Goal: Task Accomplishment & Management: Complete application form

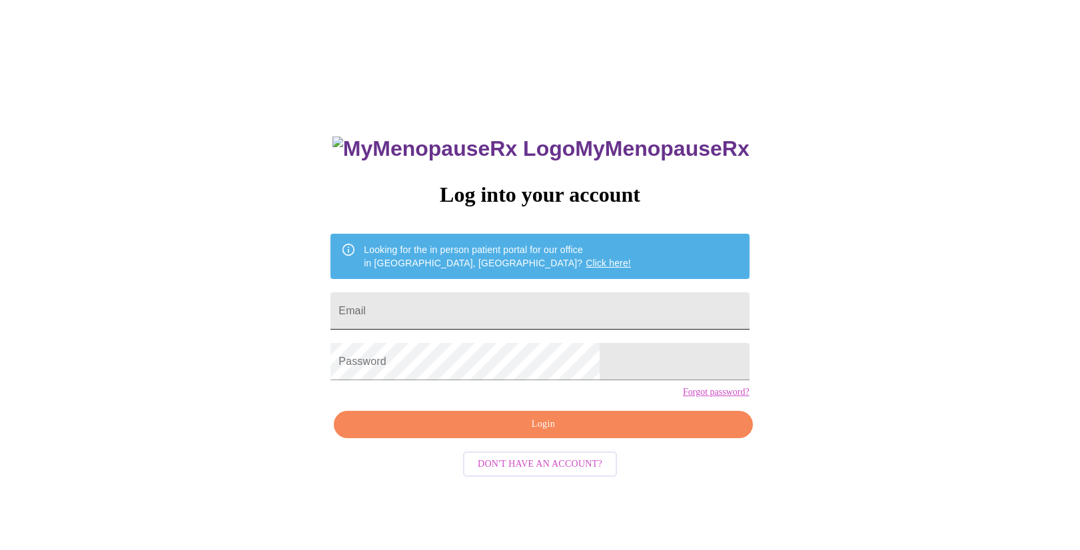
click at [519, 304] on input "Email" at bounding box center [539, 310] width 418 height 37
type input "[EMAIL_ADDRESS][DOMAIN_NAME]"
click at [539, 433] on span "Login" at bounding box center [543, 424] width 388 height 17
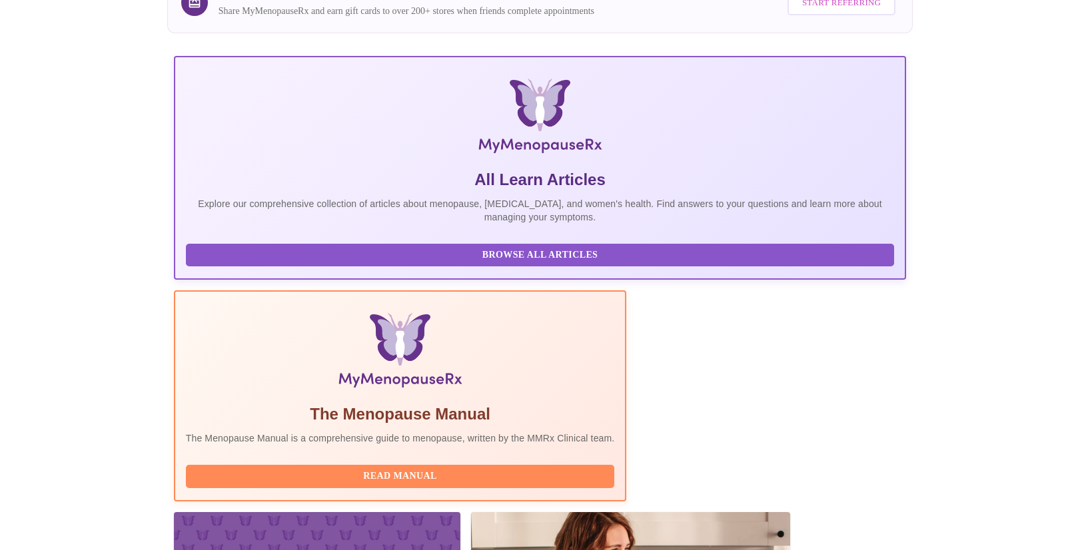
scroll to position [184, 0]
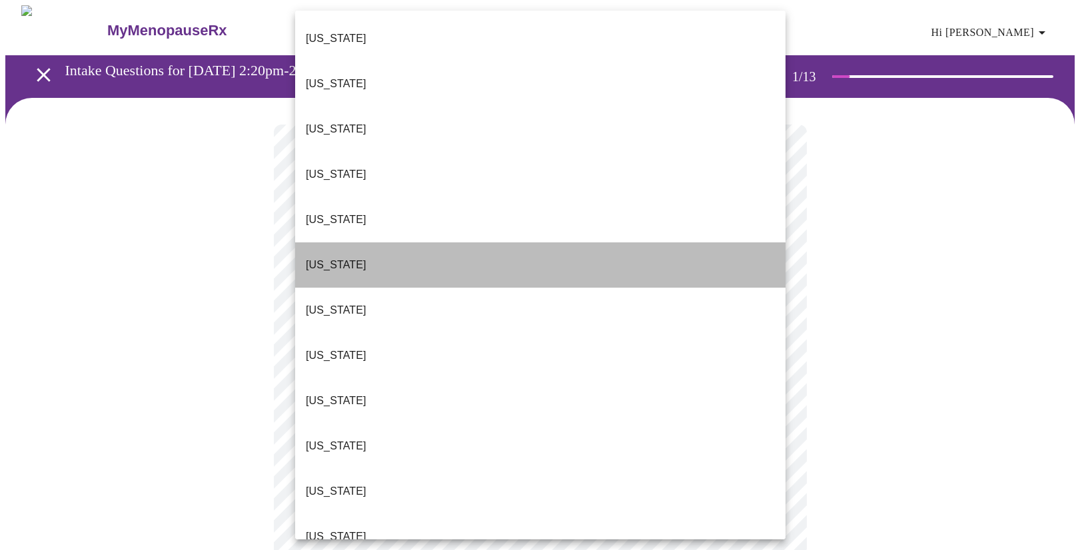
click at [370, 242] on li "[US_STATE]" at bounding box center [540, 264] width 490 height 45
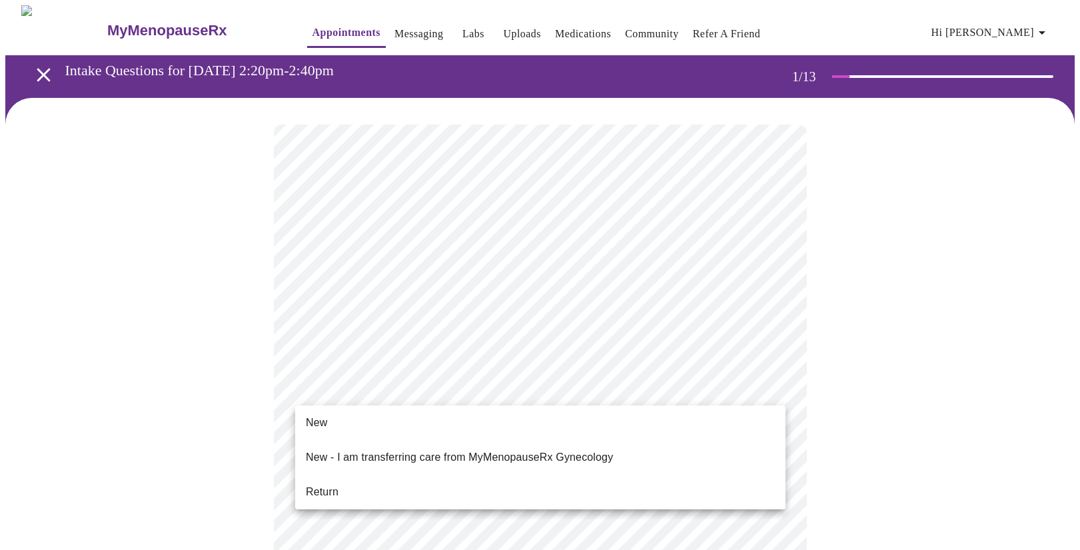
click at [346, 481] on li "Return" at bounding box center [540, 492] width 490 height 24
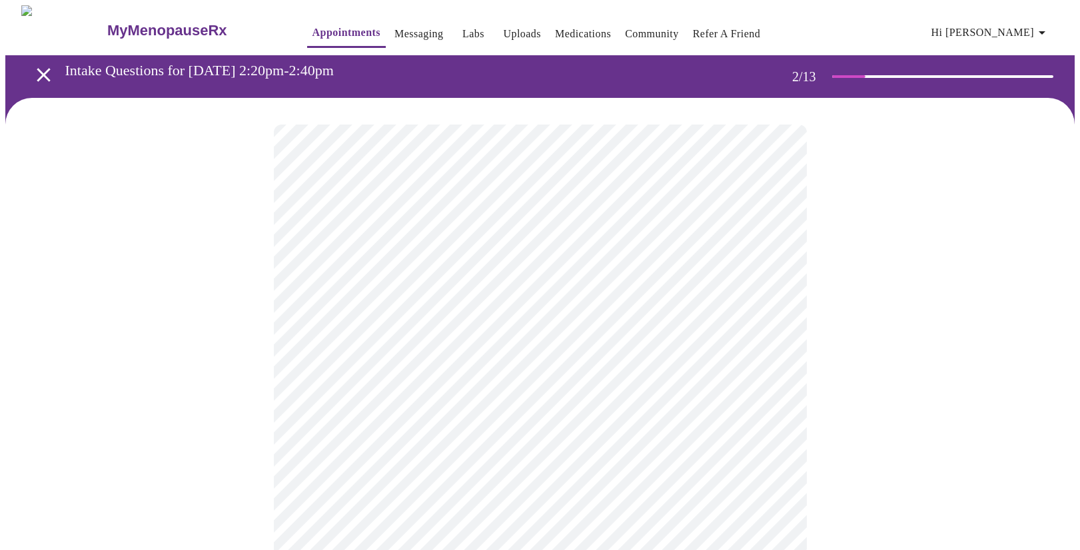
click at [520, 286] on body "MyMenopauseRx Appointments Messaging Labs Uploads Medications Community Refer a…" at bounding box center [539, 467] width 1069 height 924
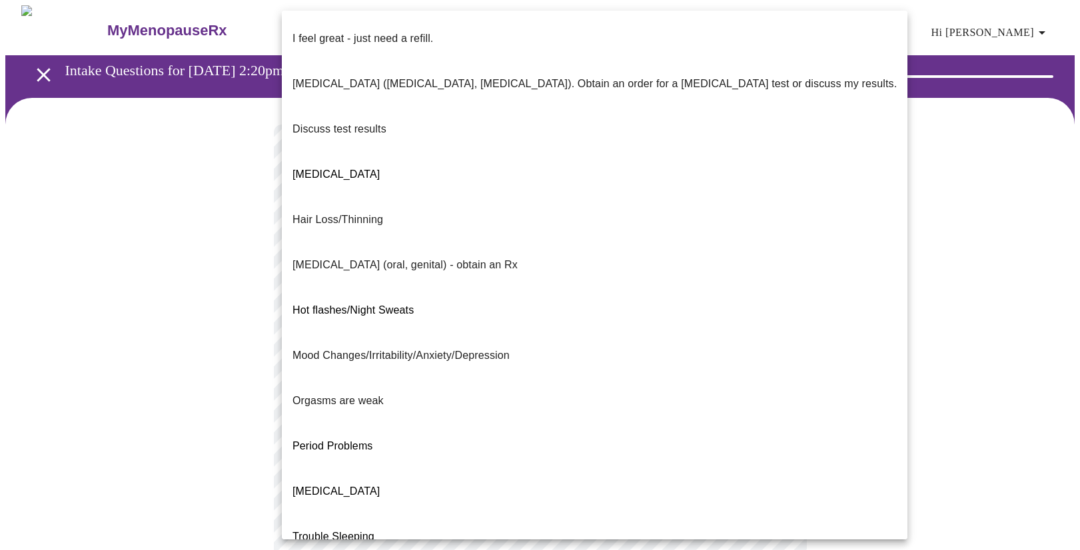
click at [425, 424] on li "Period Problems" at bounding box center [594, 446] width 625 height 45
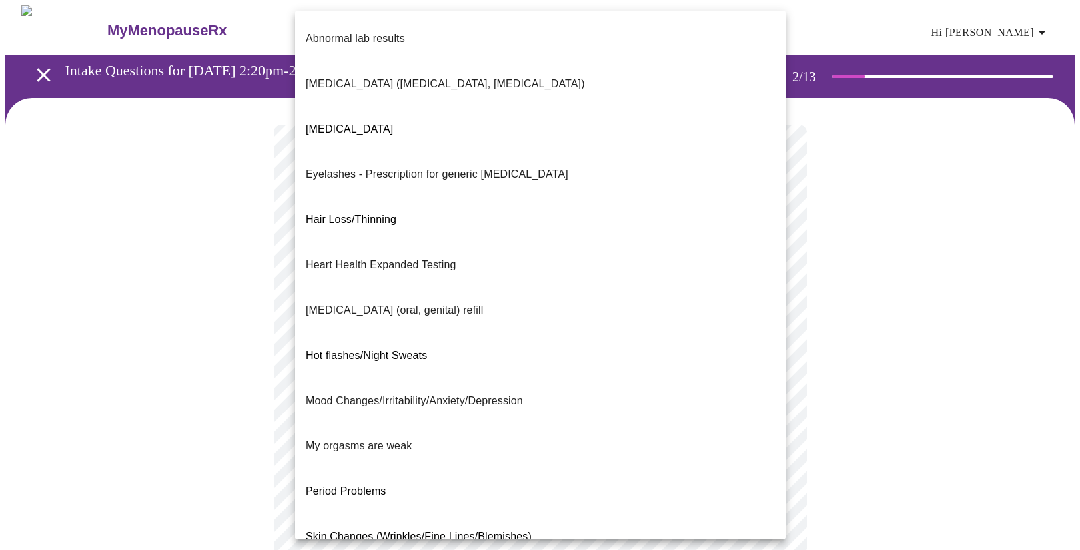
click at [411, 404] on body "MyMenopauseRx Appointments Messaging Labs Uploads Medications Community Refer a…" at bounding box center [539, 463] width 1069 height 916
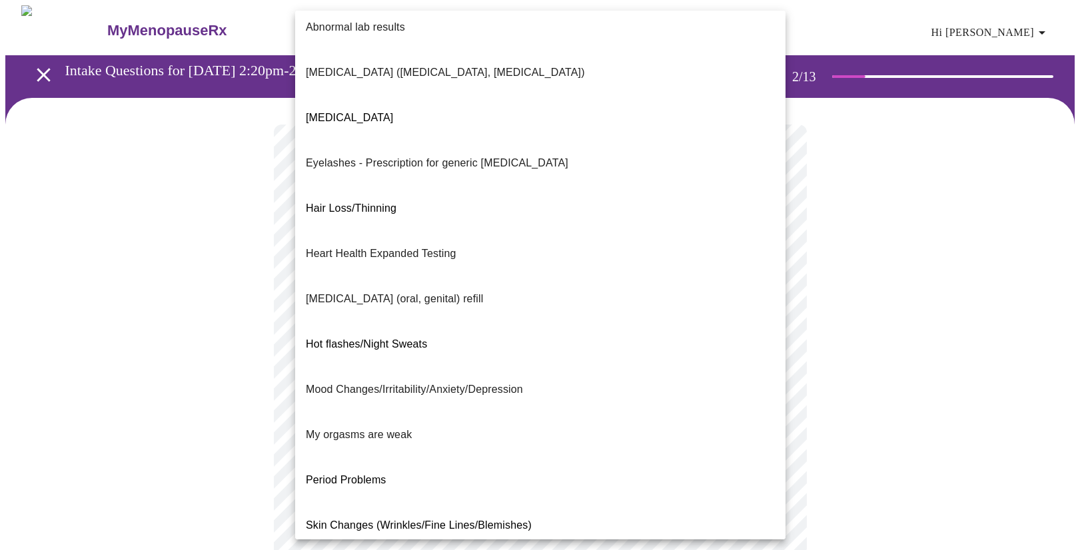
scroll to position [71, 0]
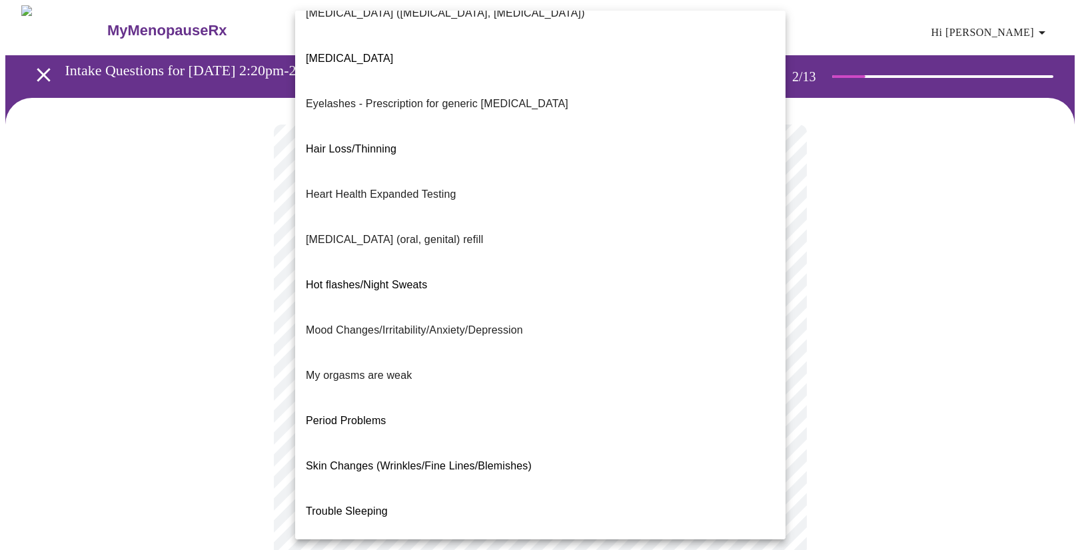
click at [228, 232] on div at bounding box center [540, 275] width 1080 height 550
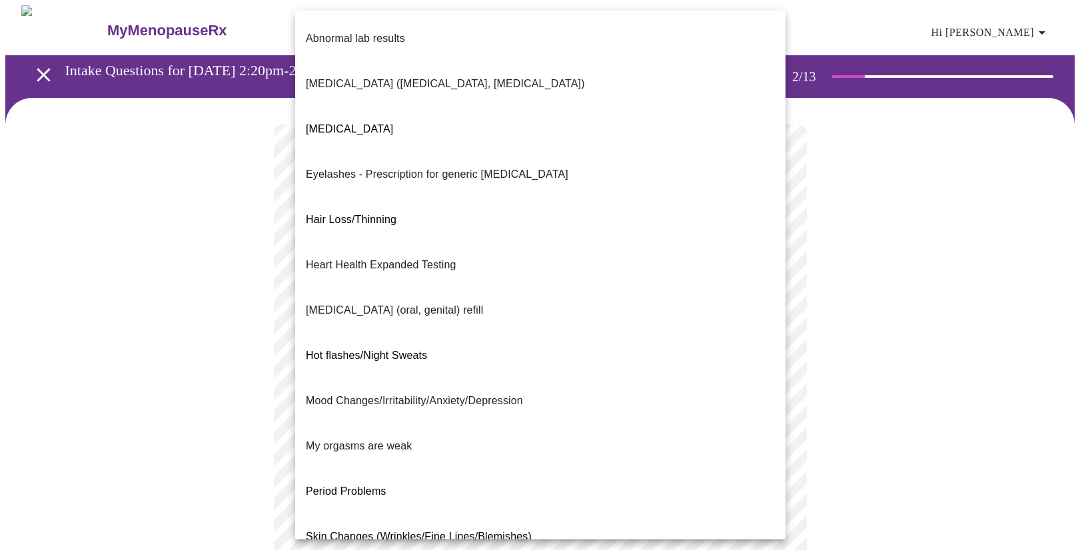
click at [391, 401] on body "MyMenopauseRx Appointments Messaging Labs Uploads Medications Community Refer a…" at bounding box center [539, 463] width 1069 height 916
click at [380, 393] on p "Mood Changes/Irritability/Anxiety/Depression" at bounding box center [414, 401] width 217 height 16
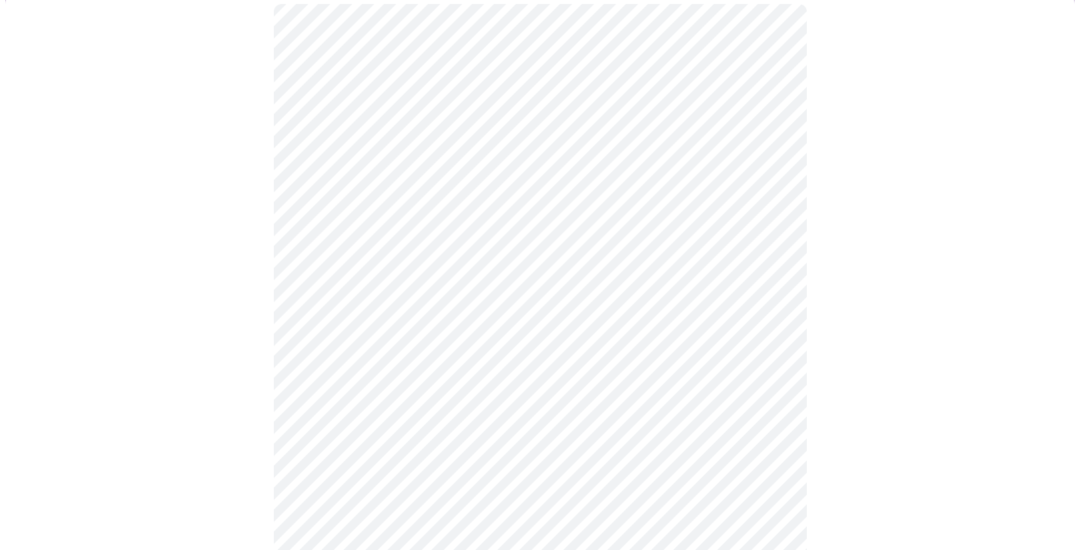
scroll to position [129, 0]
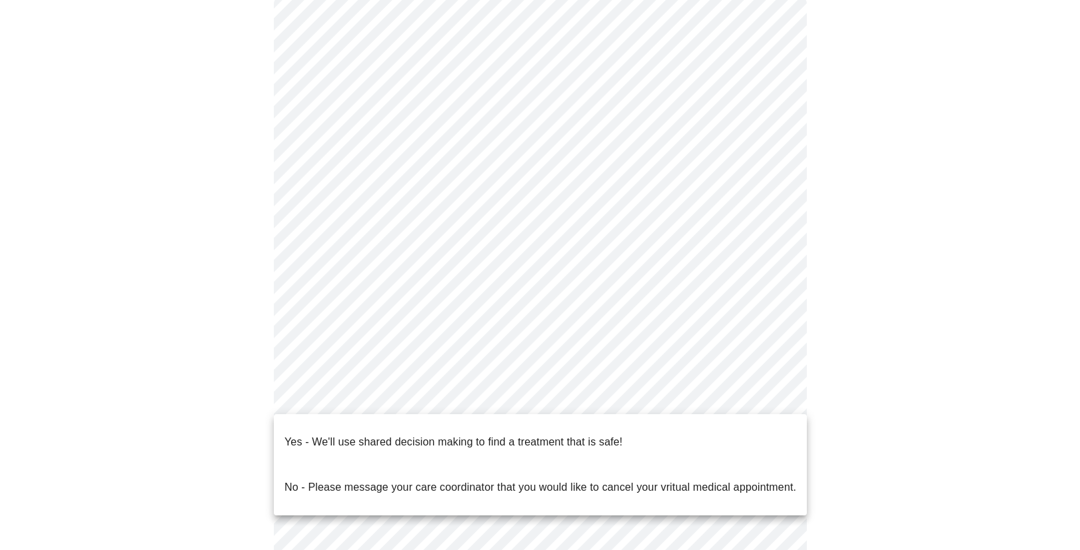
click at [494, 405] on body "MyMenopauseRx Appointments Messaging Labs Uploads Medications Community Refer a…" at bounding box center [539, 331] width 1069 height 908
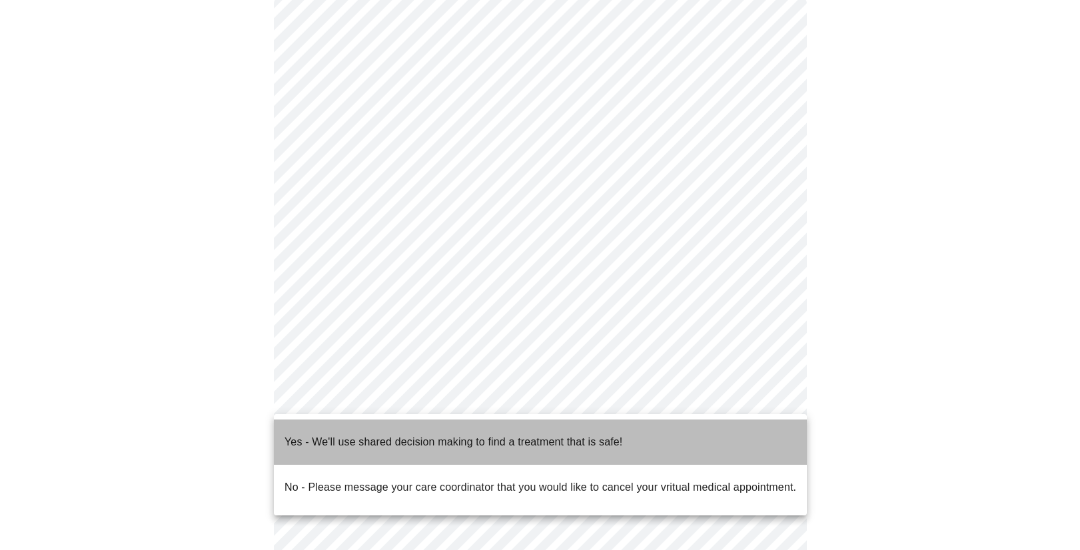
click at [483, 438] on p "Yes - We'll use shared decision making to find a treatment that is safe!" at bounding box center [453, 442] width 338 height 16
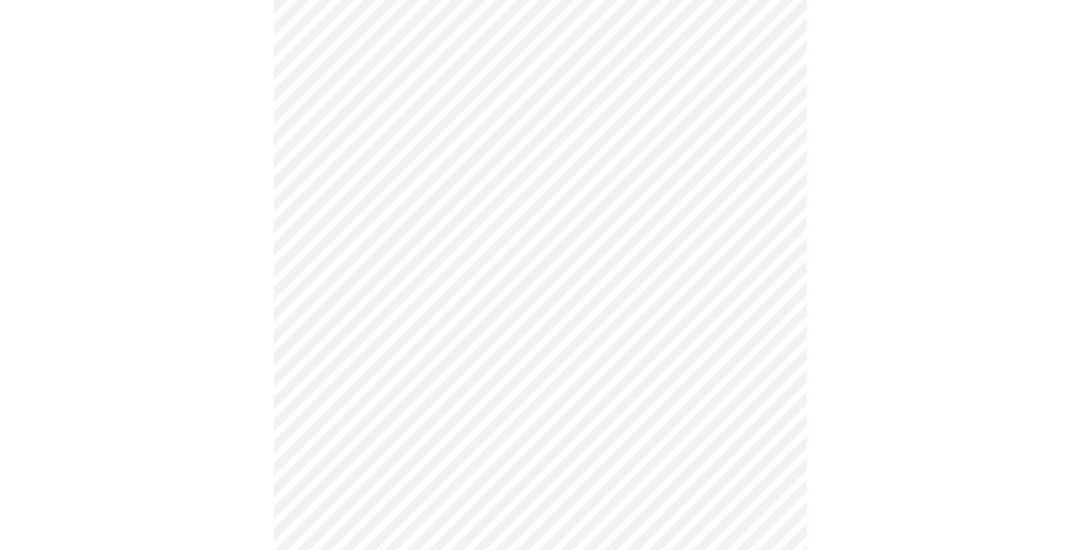
scroll to position [0, 0]
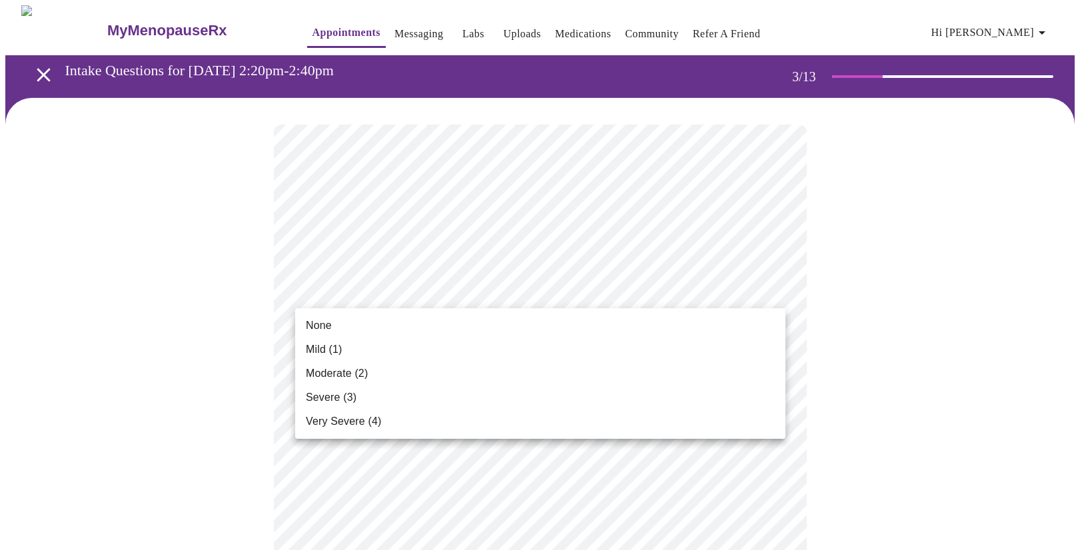
click at [376, 354] on li "Mild (1)" at bounding box center [540, 350] width 490 height 24
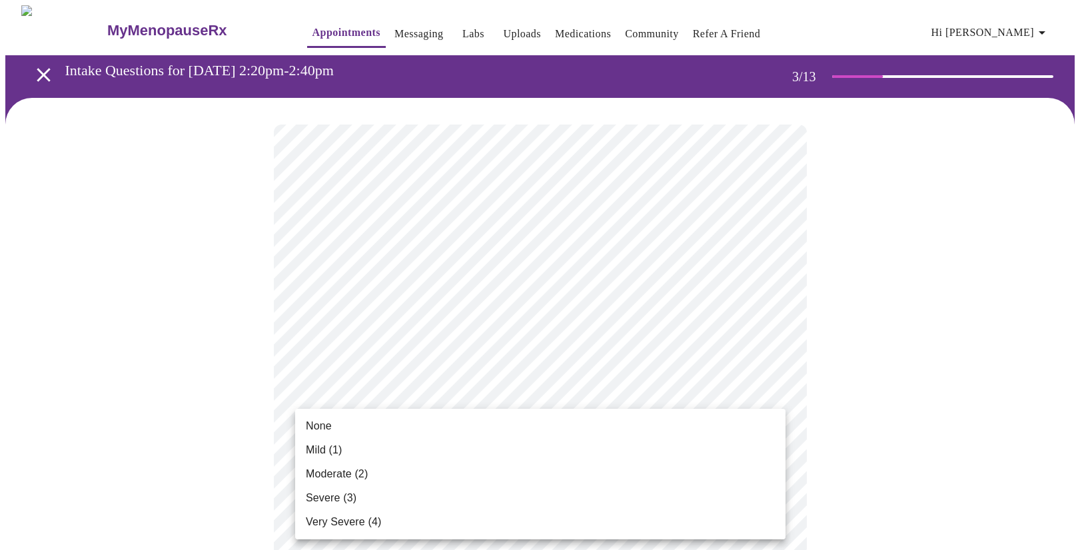
click at [348, 464] on li "Moderate (2)" at bounding box center [540, 474] width 490 height 24
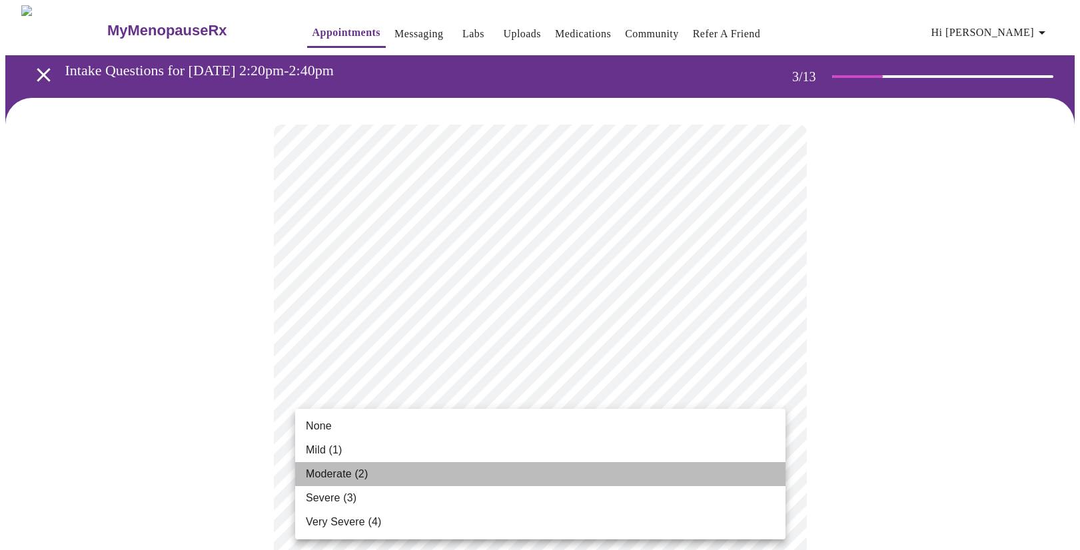
click at [356, 476] on span "Moderate (2)" at bounding box center [337, 474] width 62 height 16
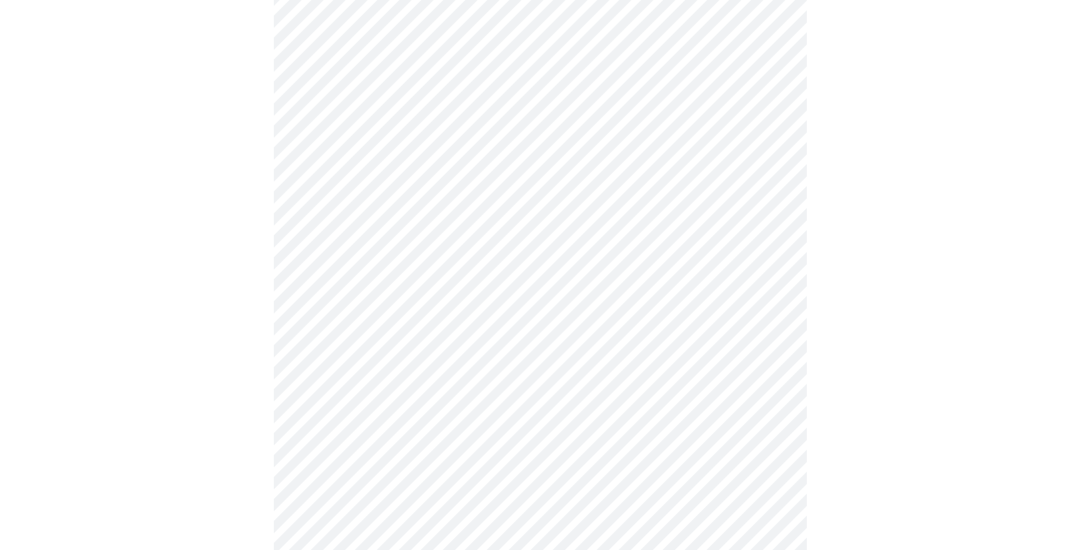
scroll to position [300, 0]
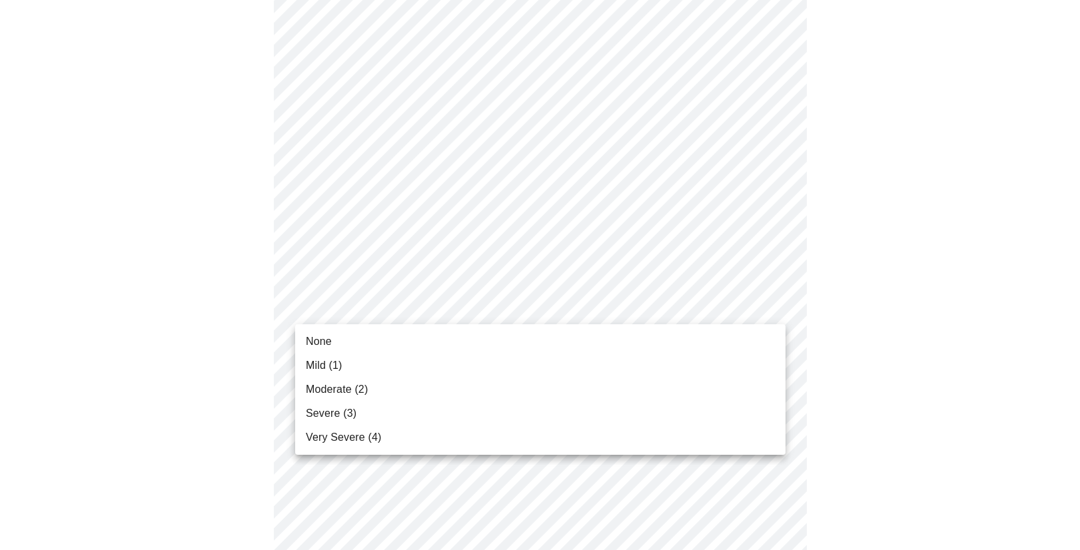
click at [412, 371] on li "Mild (1)" at bounding box center [540, 366] width 490 height 24
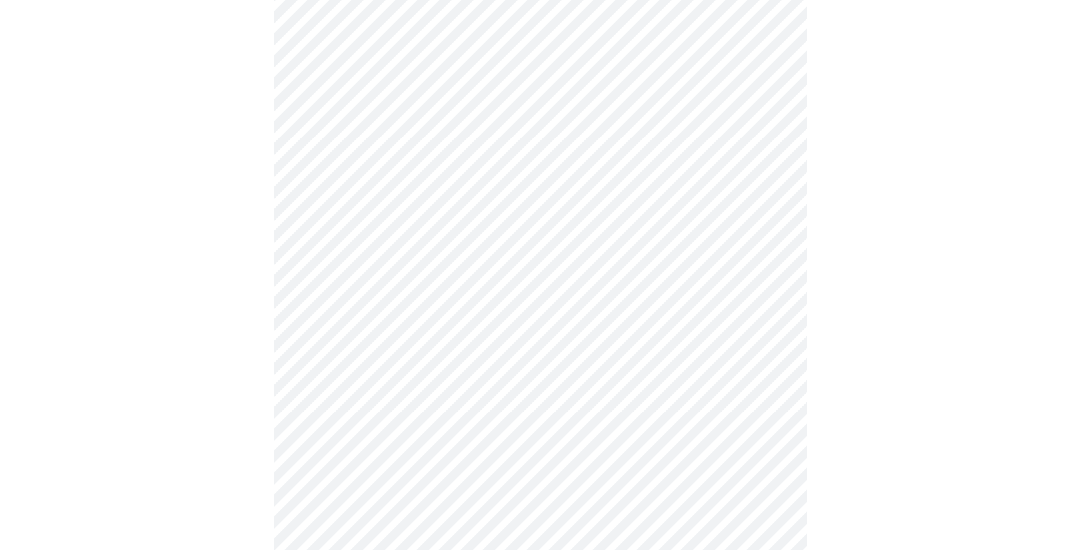
scroll to position [356, 0]
click at [399, 344] on body "MyMenopauseRx Appointments Messaging Labs Uploads Medications Community Refer a…" at bounding box center [539, 498] width 1069 height 1697
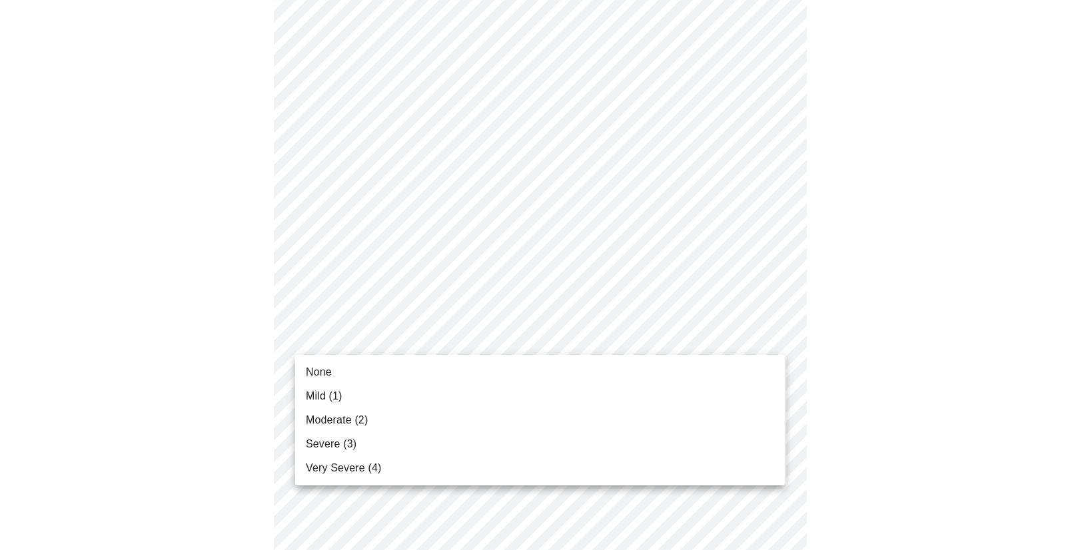
click at [366, 415] on span "Moderate (2)" at bounding box center [337, 420] width 62 height 16
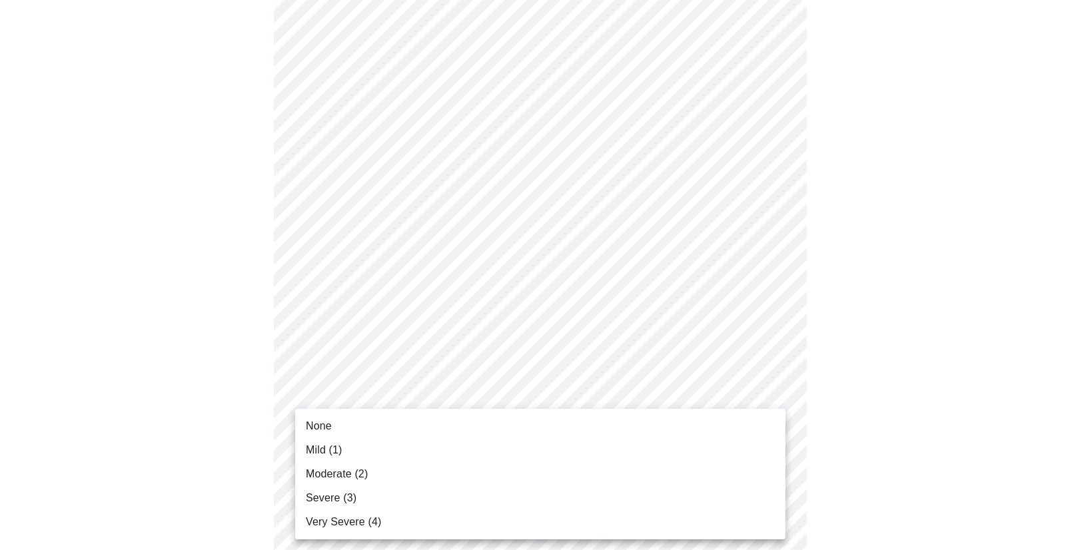
click at [366, 415] on body "MyMenopauseRx Appointments Messaging Labs Uploads Medications Community Refer a…" at bounding box center [539, 489] width 1069 height 1678
click at [350, 469] on span "Moderate (2)" at bounding box center [337, 474] width 62 height 16
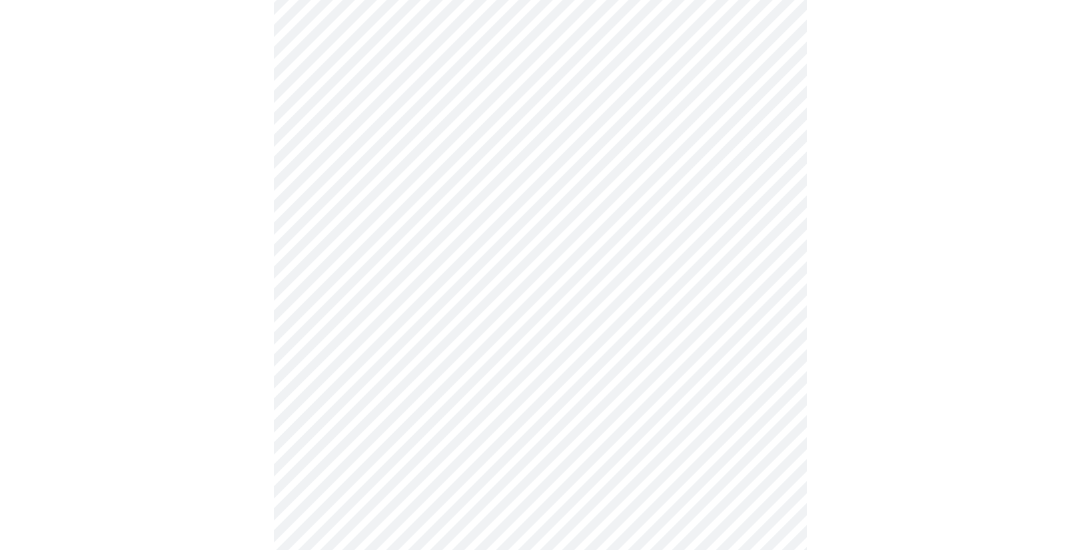
scroll to position [525, 0]
click at [464, 359] on body "MyMenopauseRx Appointments Messaging Labs Uploads Medications Community Refer a…" at bounding box center [539, 310] width 1069 height 1660
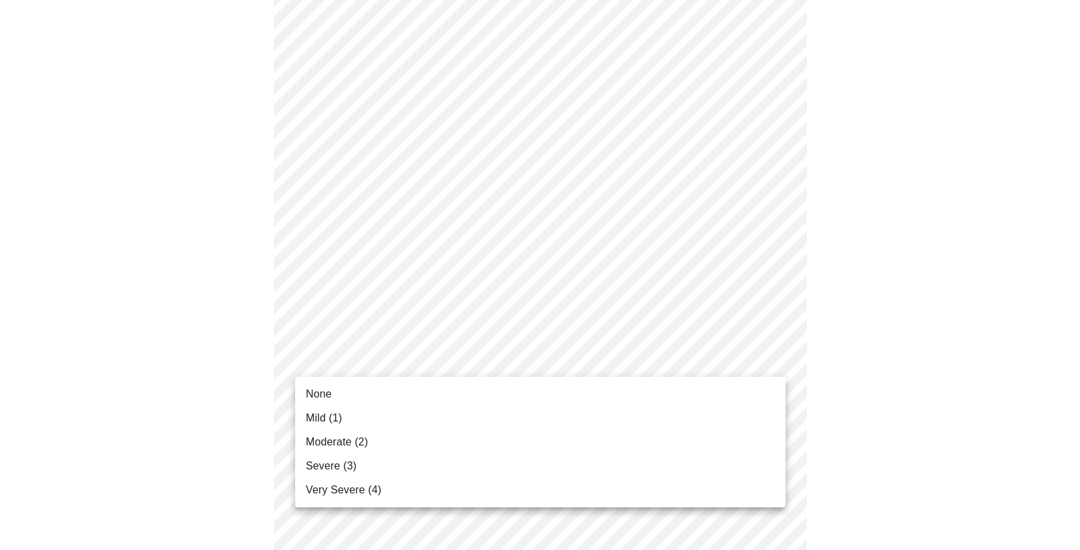
click at [414, 428] on li "Mild (1)" at bounding box center [540, 418] width 490 height 24
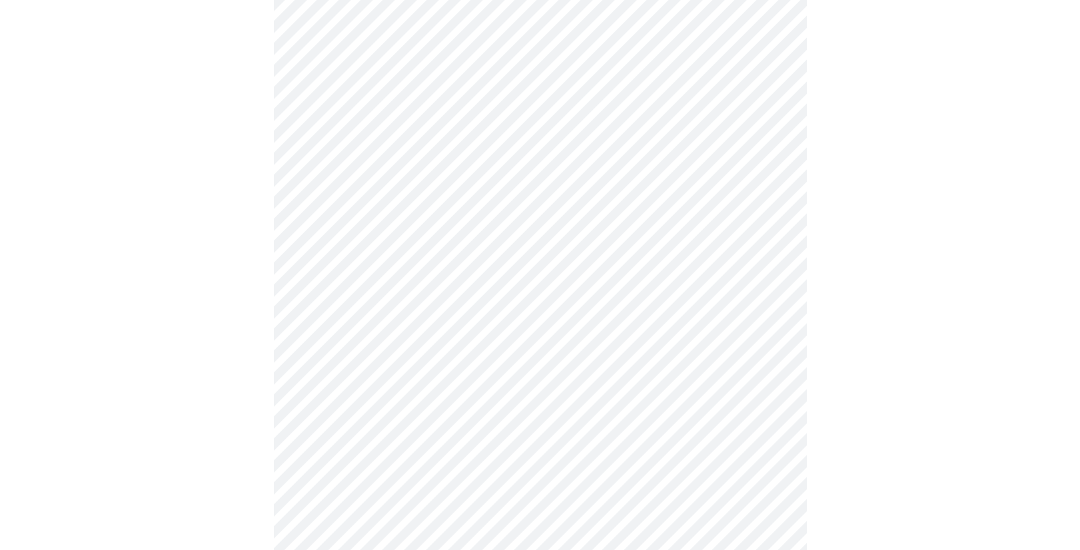
scroll to position [609, 0]
click at [406, 389] on body "MyMenopauseRx Appointments Messaging Labs Uploads Medications Community Refer a…" at bounding box center [539, 216] width 1069 height 1641
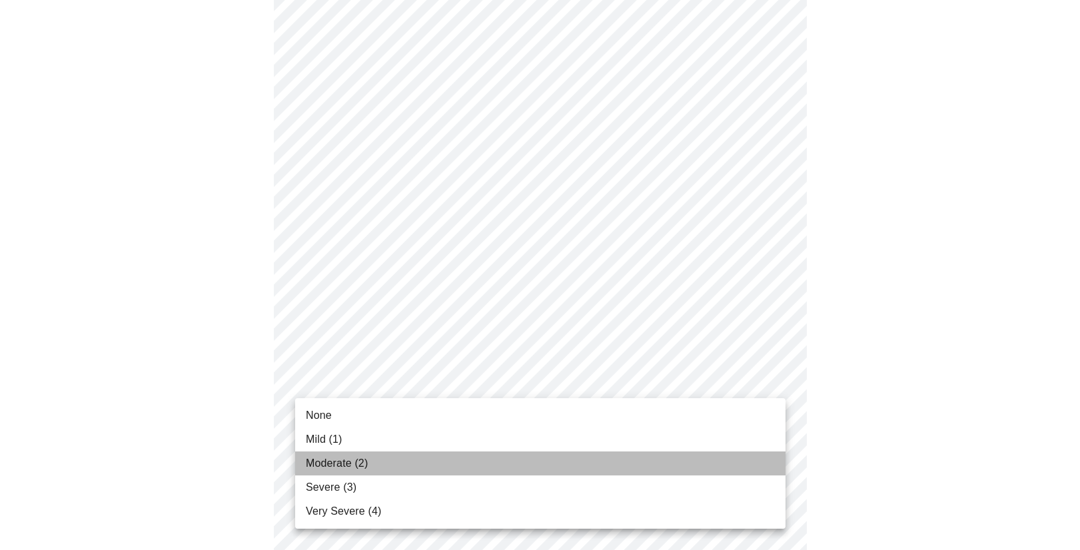
click at [385, 462] on li "Moderate (2)" at bounding box center [540, 464] width 490 height 24
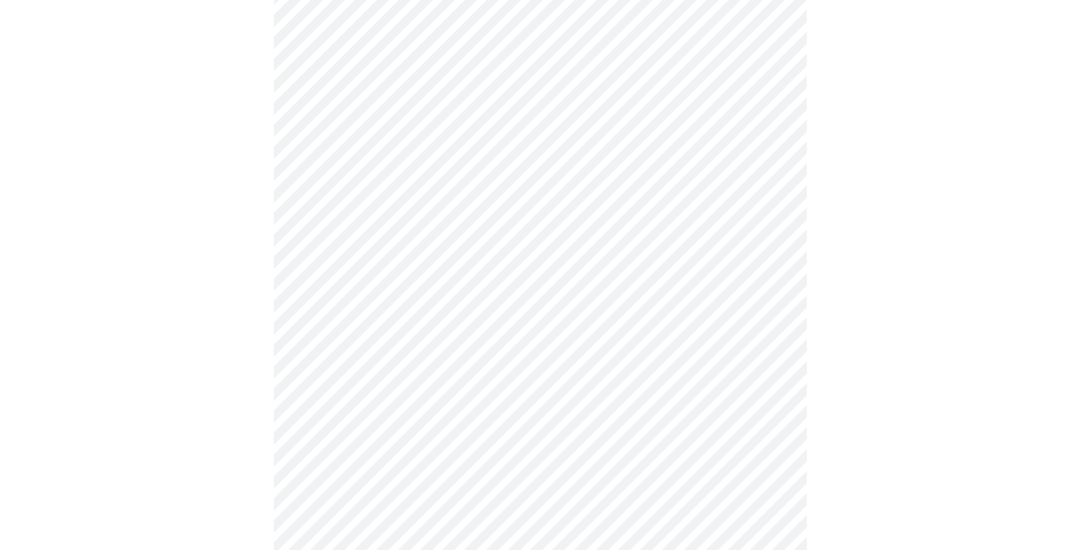
scroll to position [692, 0]
click at [368, 409] on body "MyMenopauseRx Appointments Messaging Labs Uploads Medications Community Refer a…" at bounding box center [539, 124] width 1069 height 1622
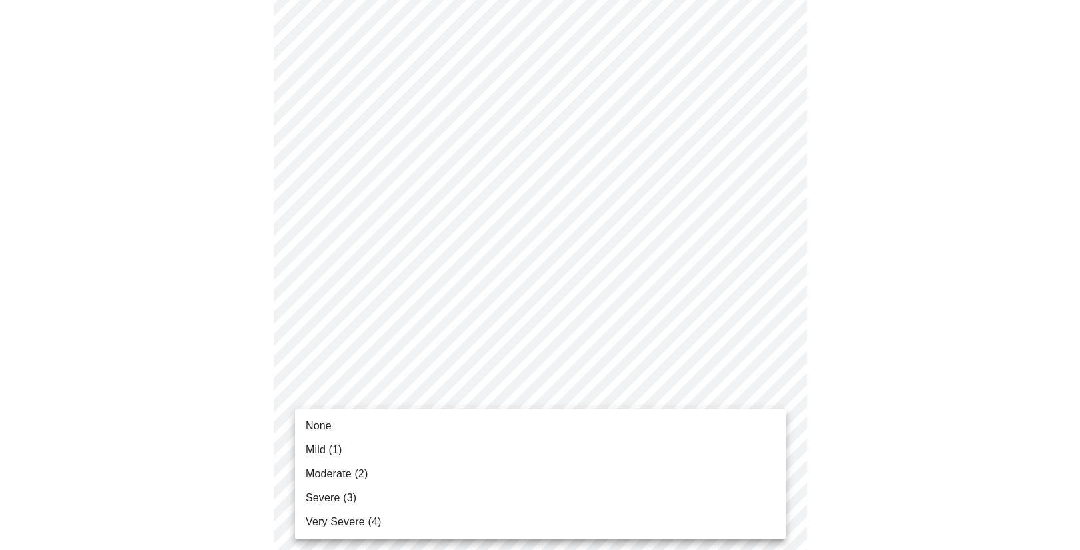
click at [341, 452] on span "Mild (1)" at bounding box center [324, 450] width 37 height 16
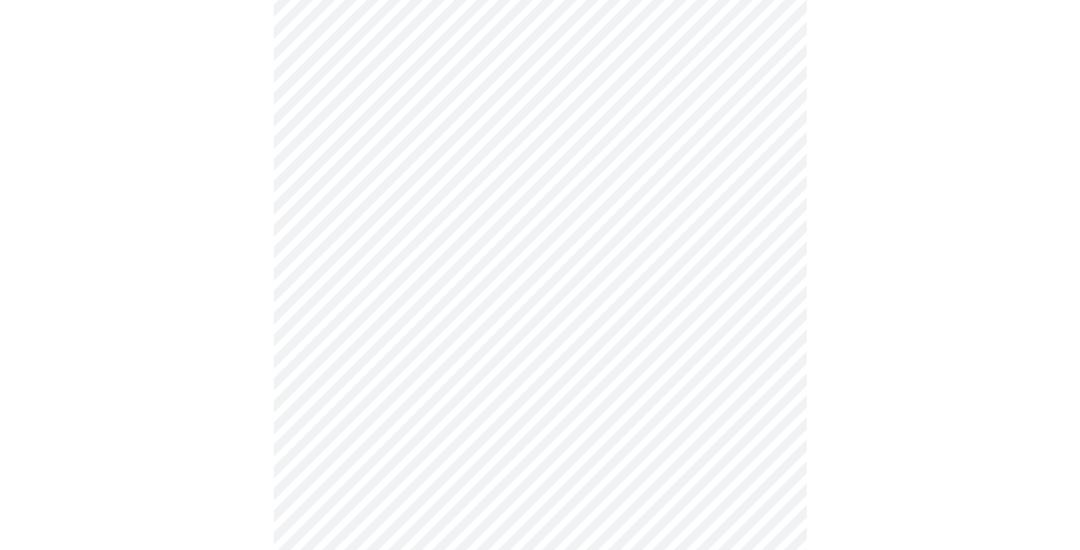
scroll to position [892, 0]
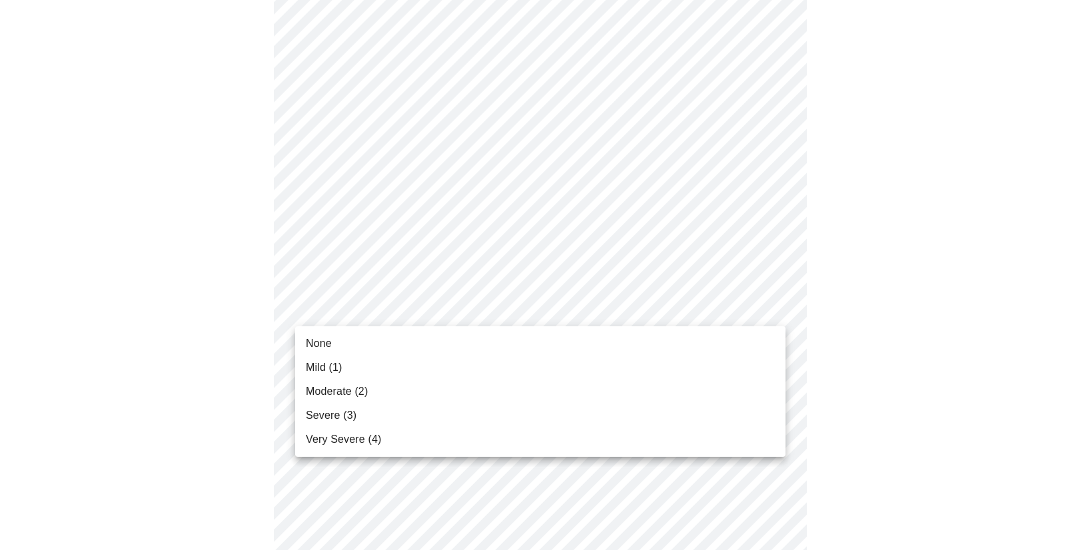
click at [338, 396] on span "Moderate (2)" at bounding box center [337, 392] width 62 height 16
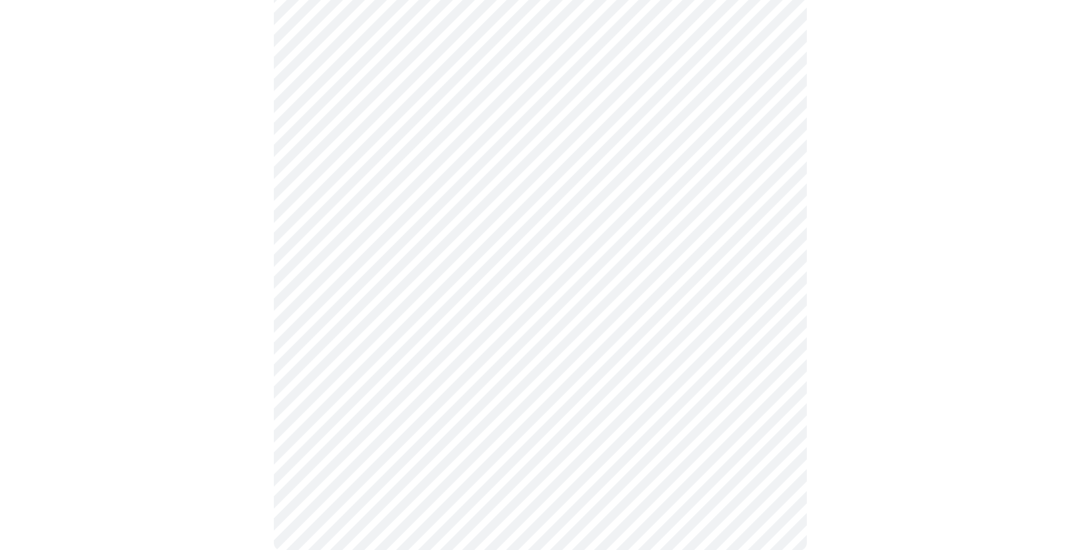
scroll to position [1019, 0]
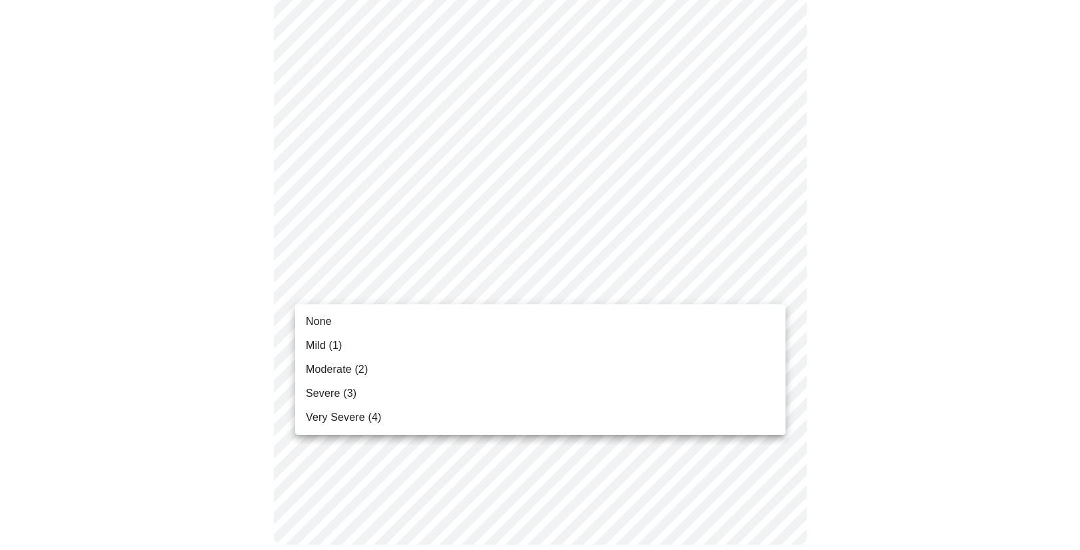
click at [363, 376] on span "Moderate (2)" at bounding box center [337, 370] width 62 height 16
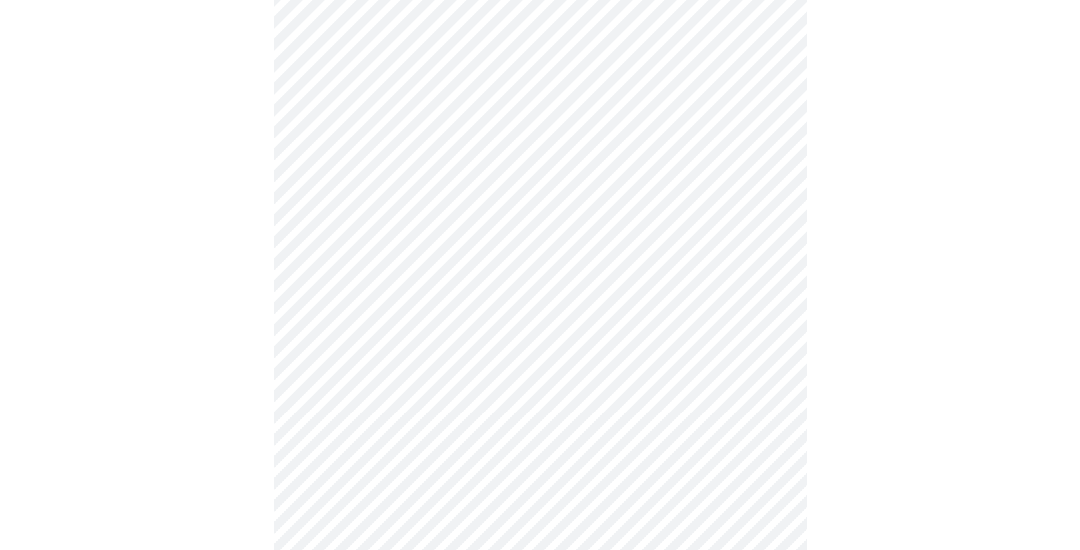
scroll to position [465, 0]
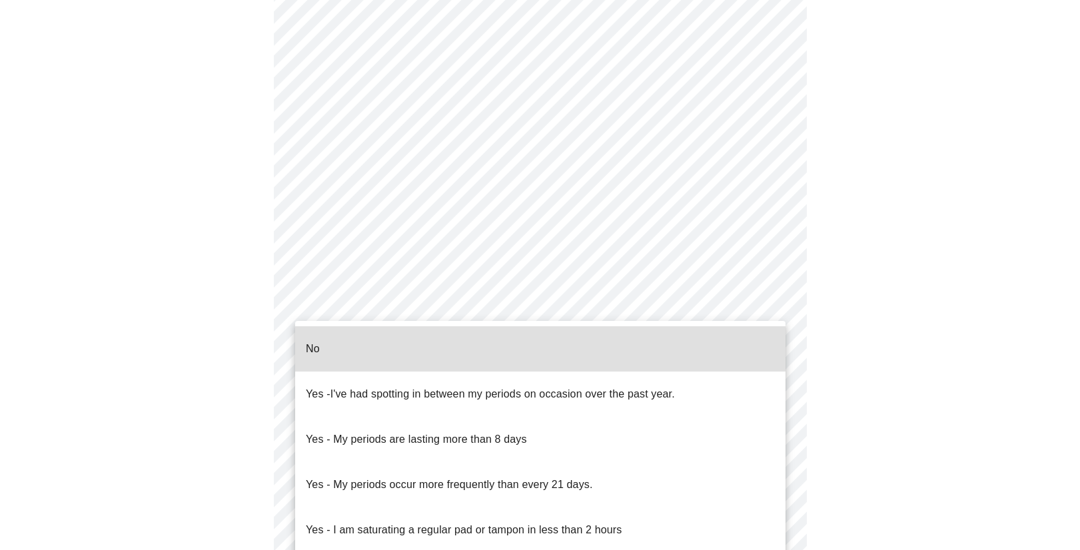
click at [504, 355] on body "MyMenopauseRx Appointments Messaging Labs Uploads Medications Community Refer a…" at bounding box center [539, 197] width 1069 height 1315
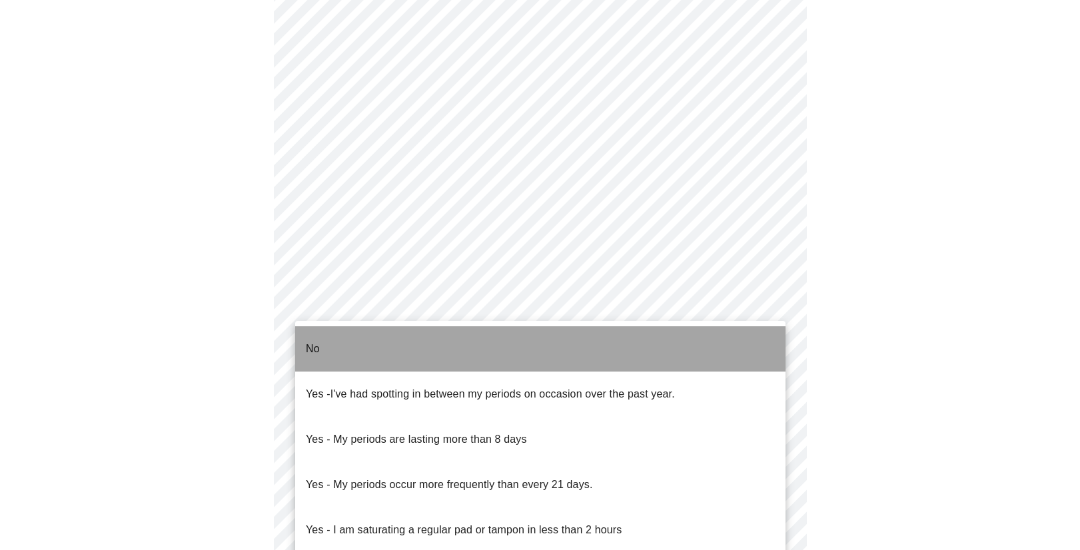
click at [465, 355] on li "No" at bounding box center [540, 348] width 490 height 45
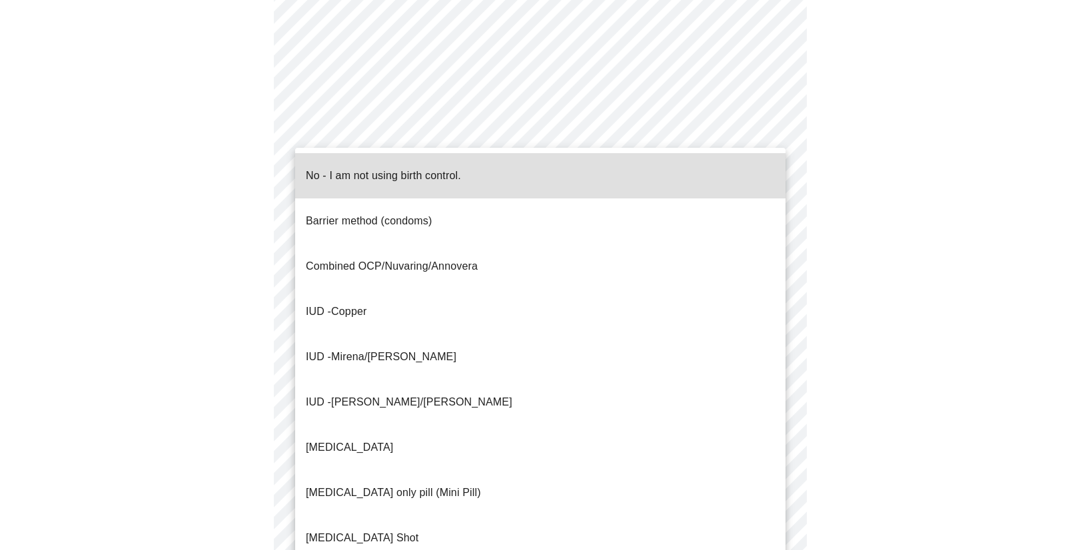
click at [444, 450] on body "MyMenopauseRx Appointments Messaging Labs Uploads Medications Community Refer a…" at bounding box center [539, 193] width 1069 height 1307
click at [364, 174] on span "No - I am not using birth control." at bounding box center [383, 175] width 155 height 37
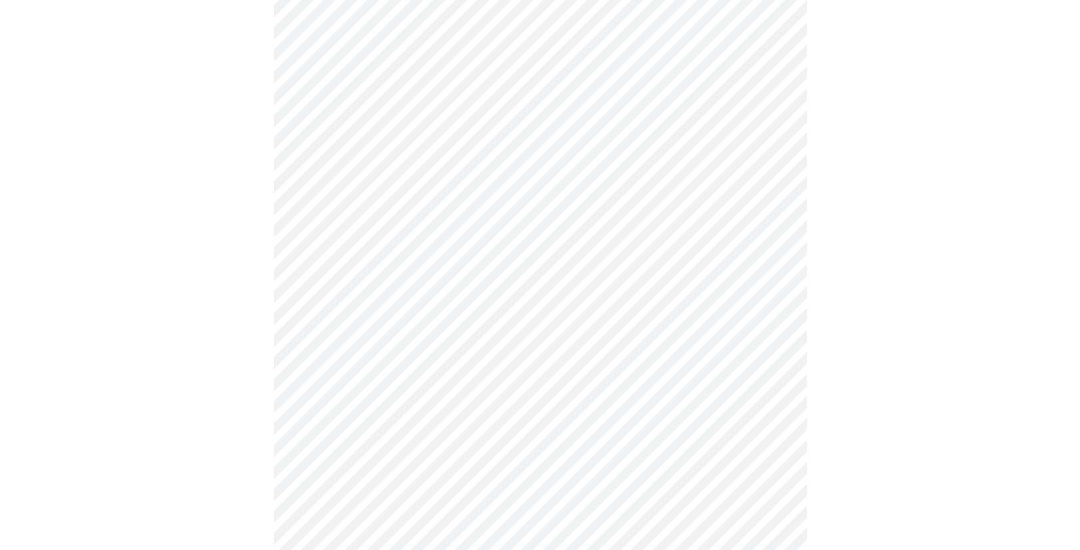
scroll to position [585, 0]
click at [400, 421] on body "MyMenopauseRx Appointments Messaging Labs Uploads Medications Community Refer a…" at bounding box center [539, 69] width 1069 height 1299
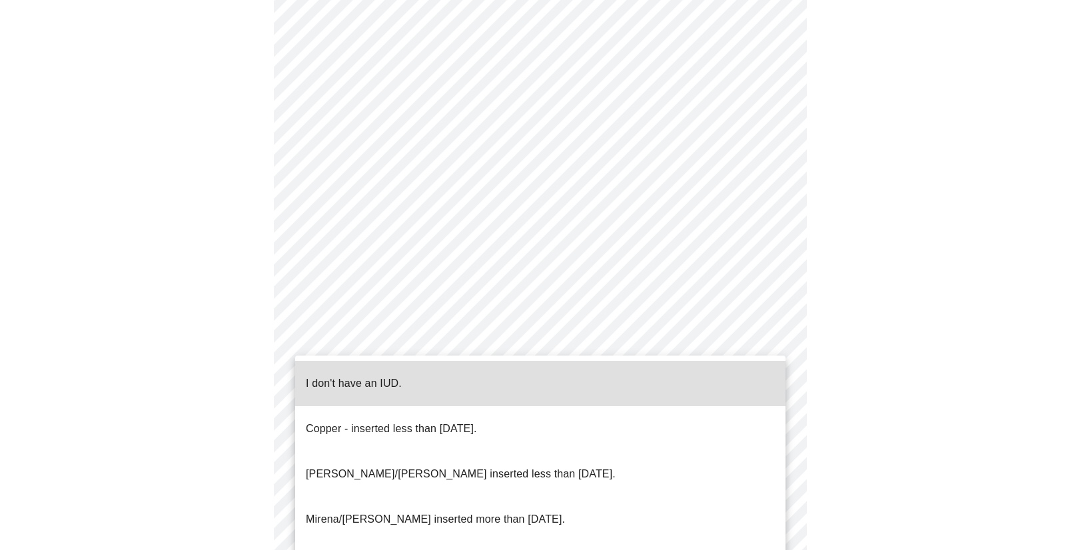
click at [374, 384] on span "I don't have an IUD." at bounding box center [354, 383] width 96 height 37
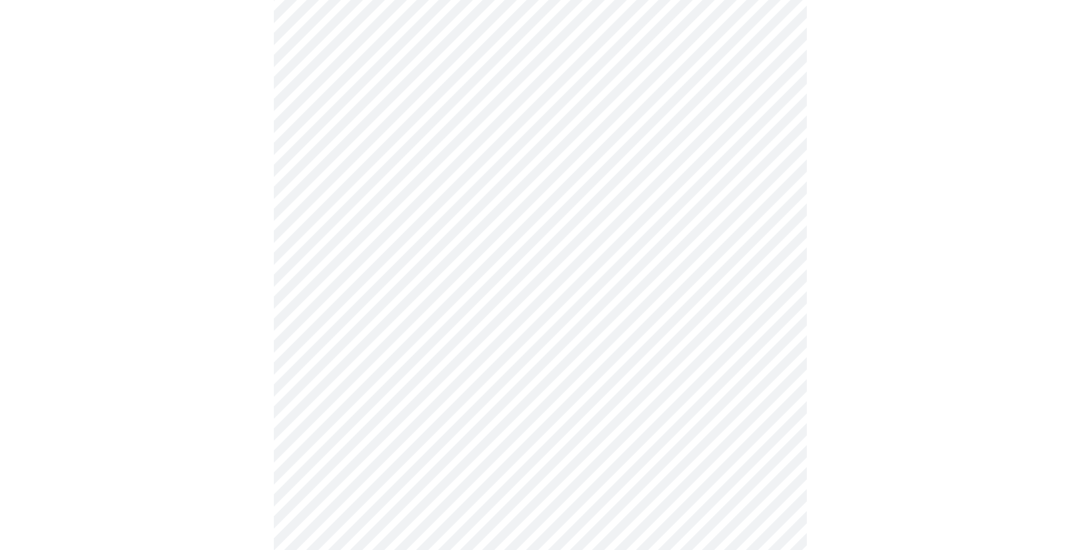
scroll to position [720, 0]
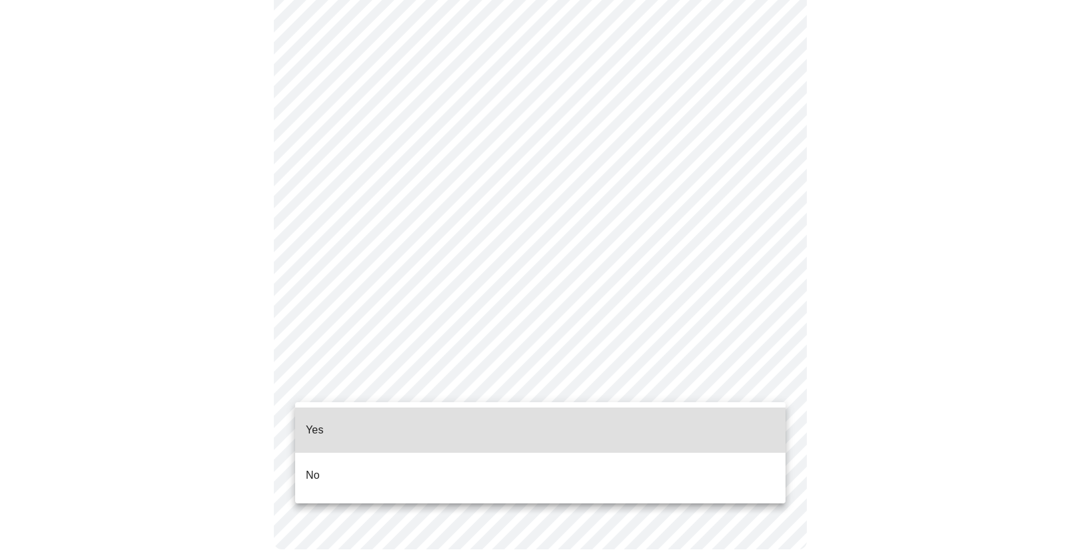
click at [358, 420] on li "Yes" at bounding box center [540, 430] width 490 height 45
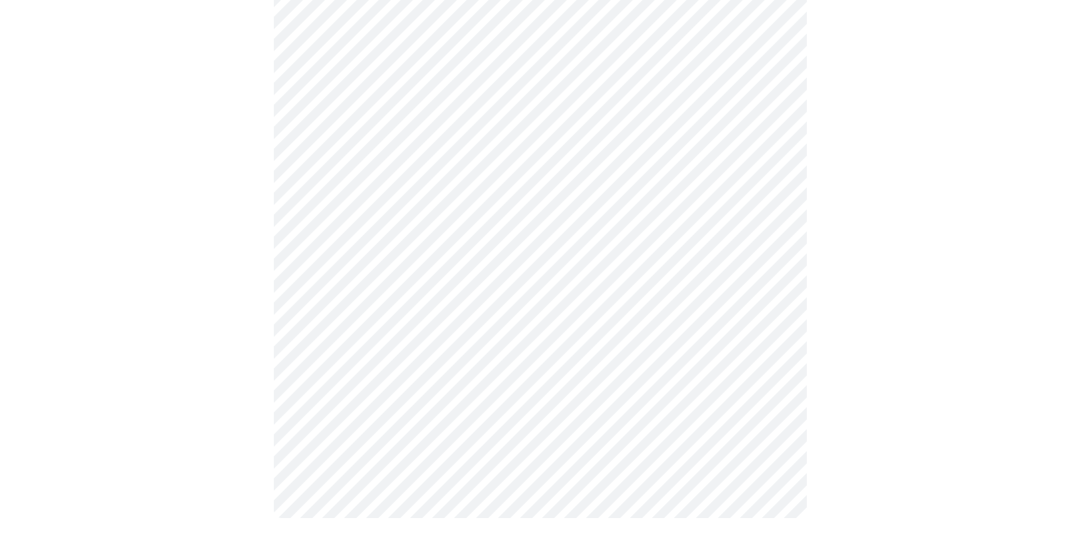
scroll to position [0, 0]
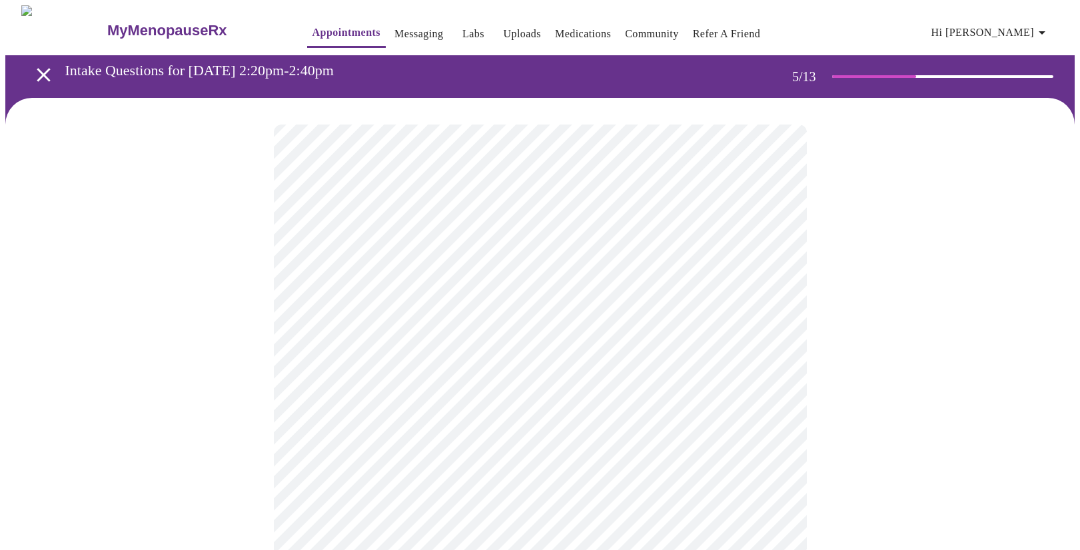
click at [460, 368] on body "MyMenopauseRx Appointments Messaging Labs Uploads Medications Community Refer a…" at bounding box center [539, 493] width 1069 height 977
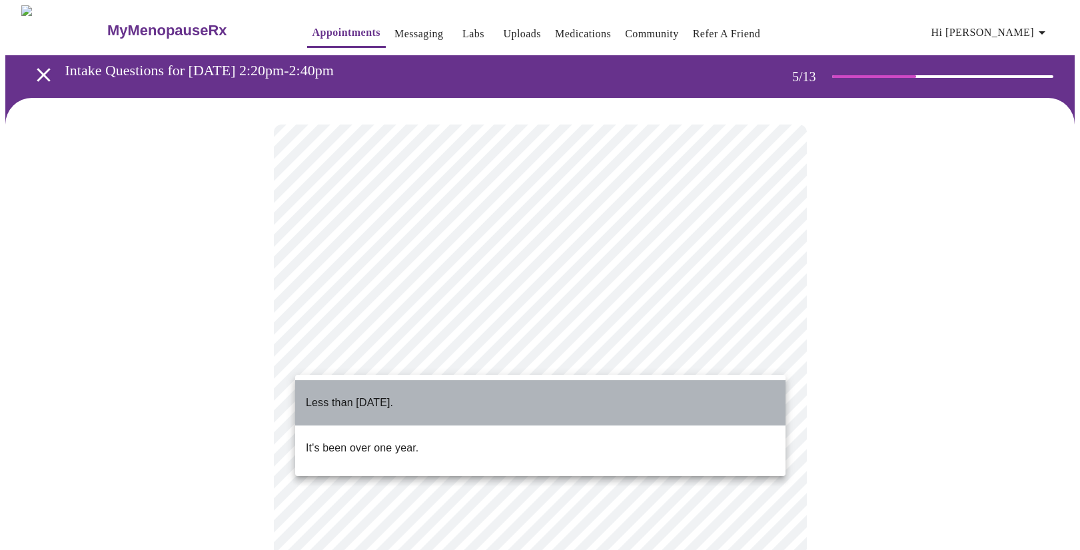
click at [393, 401] on span "Less than [DATE]." at bounding box center [349, 402] width 87 height 37
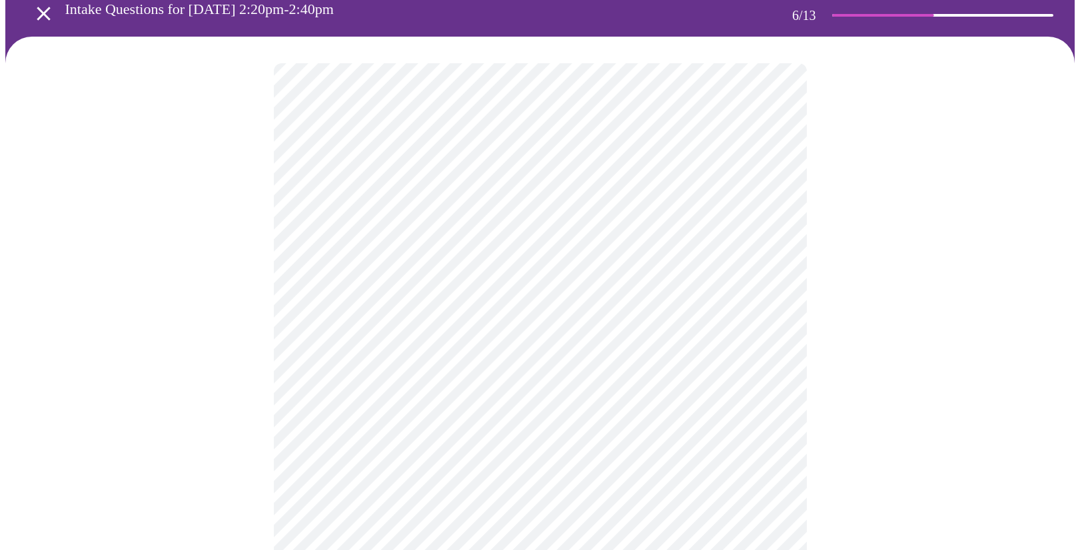
scroll to position [62, 0]
